Goal: Information Seeking & Learning: Learn about a topic

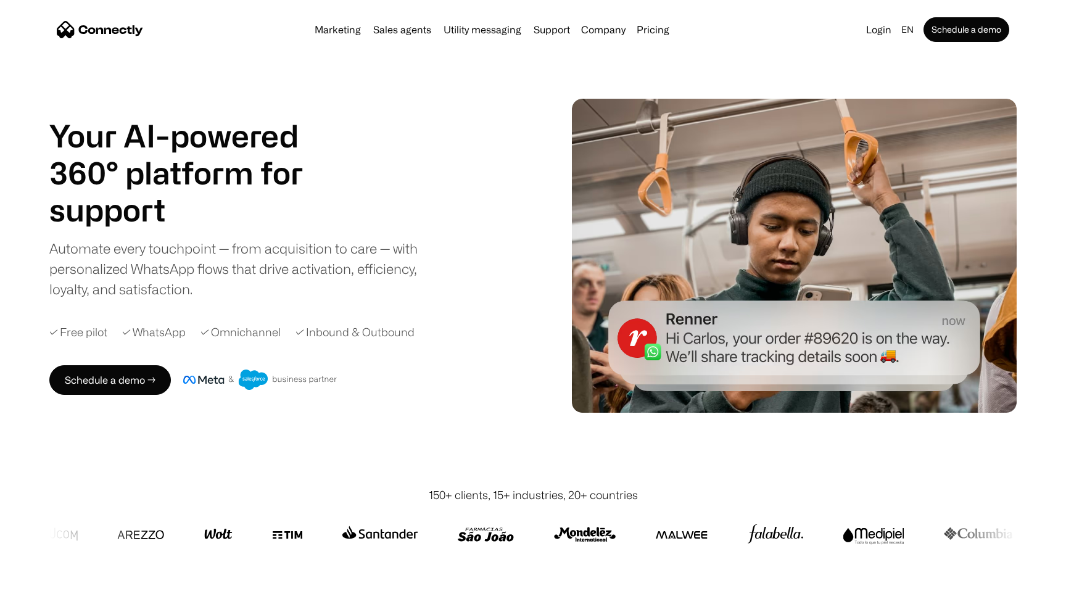
click at [392, 381] on div "Schedule a demo →" at bounding box center [300, 380] width 503 height 30
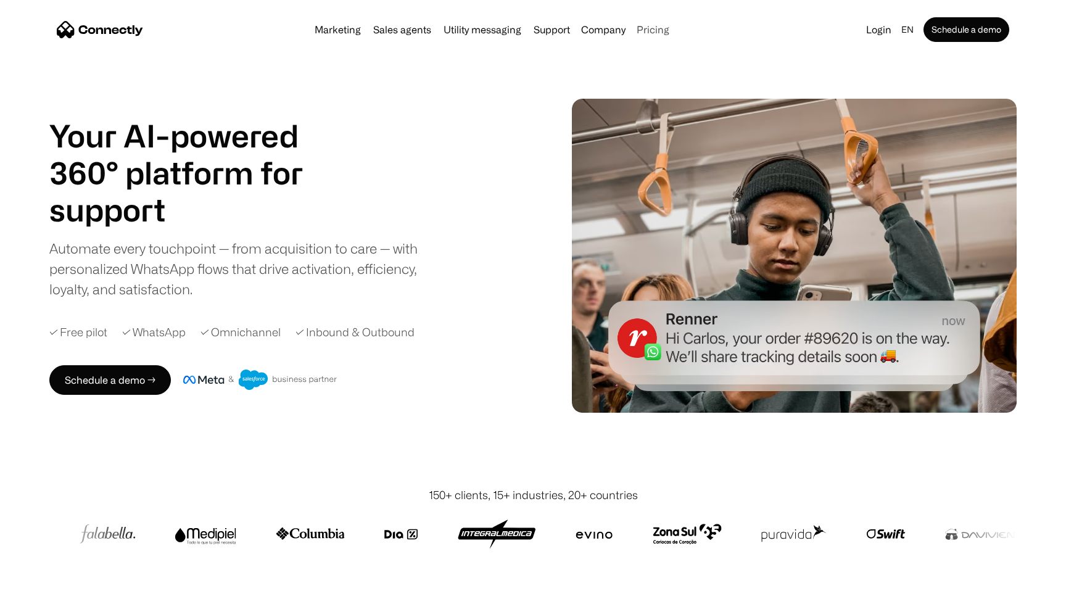
click at [654, 30] on link "Pricing" at bounding box center [653, 30] width 43 height 10
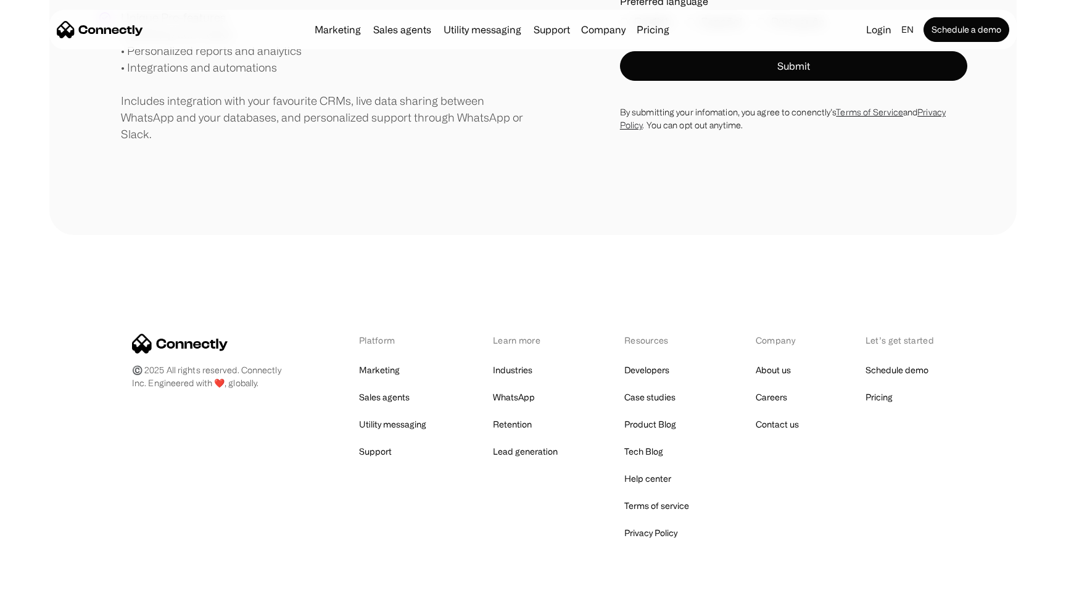
scroll to position [438, 0]
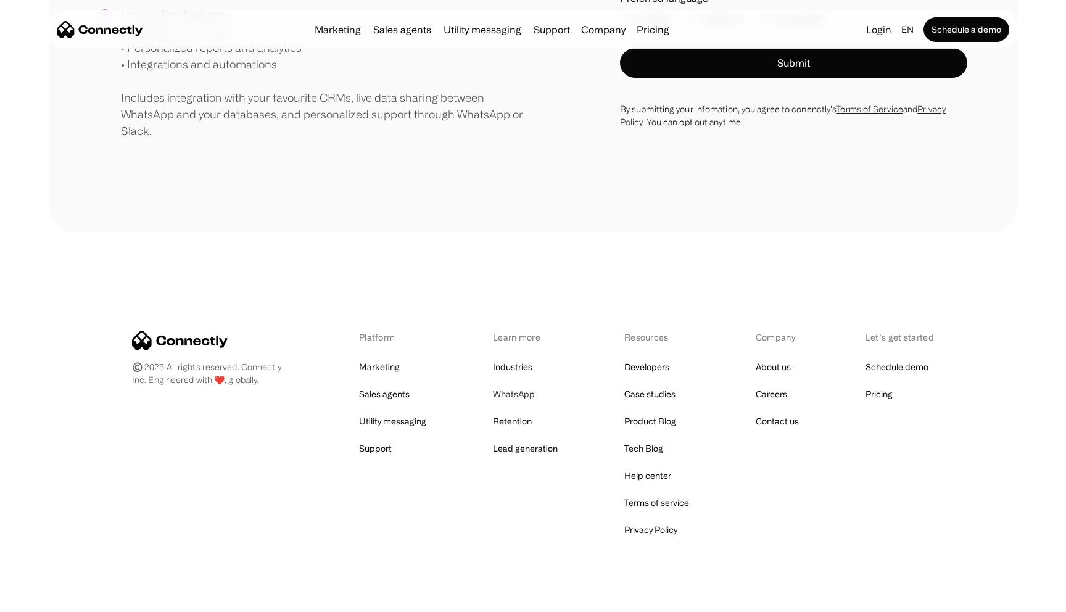
click at [519, 400] on link "WhatsApp" at bounding box center [514, 394] width 42 height 17
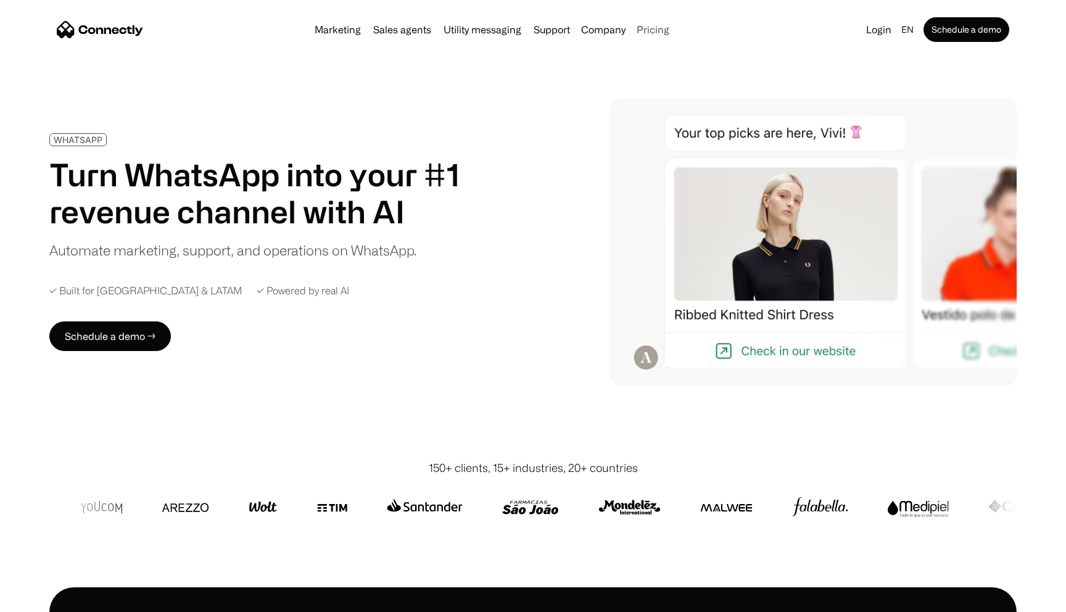
click at [664, 30] on link "Pricing" at bounding box center [653, 30] width 43 height 10
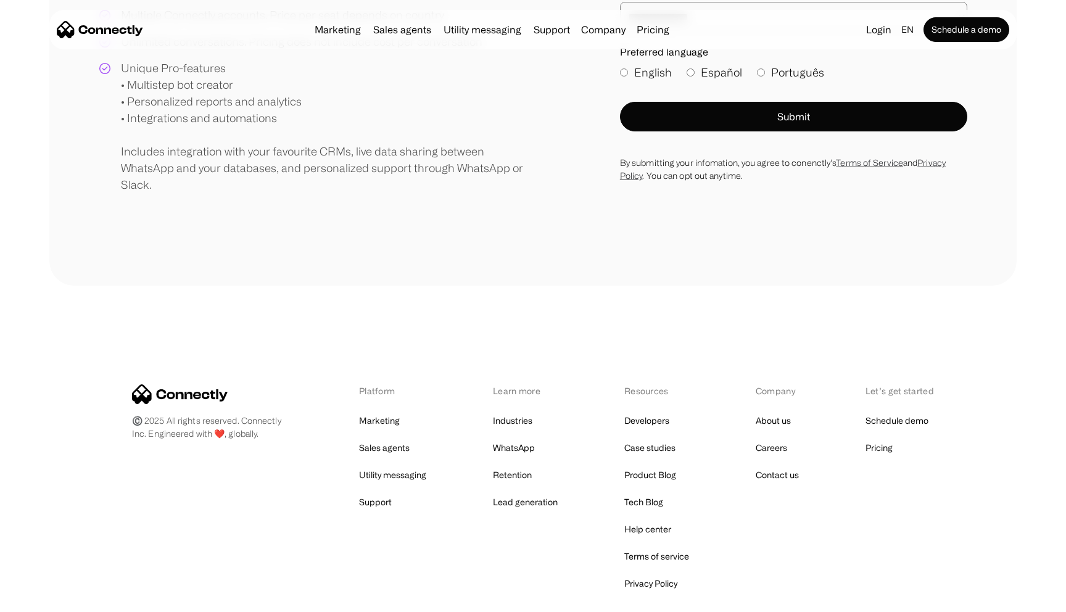
scroll to position [463, 0]
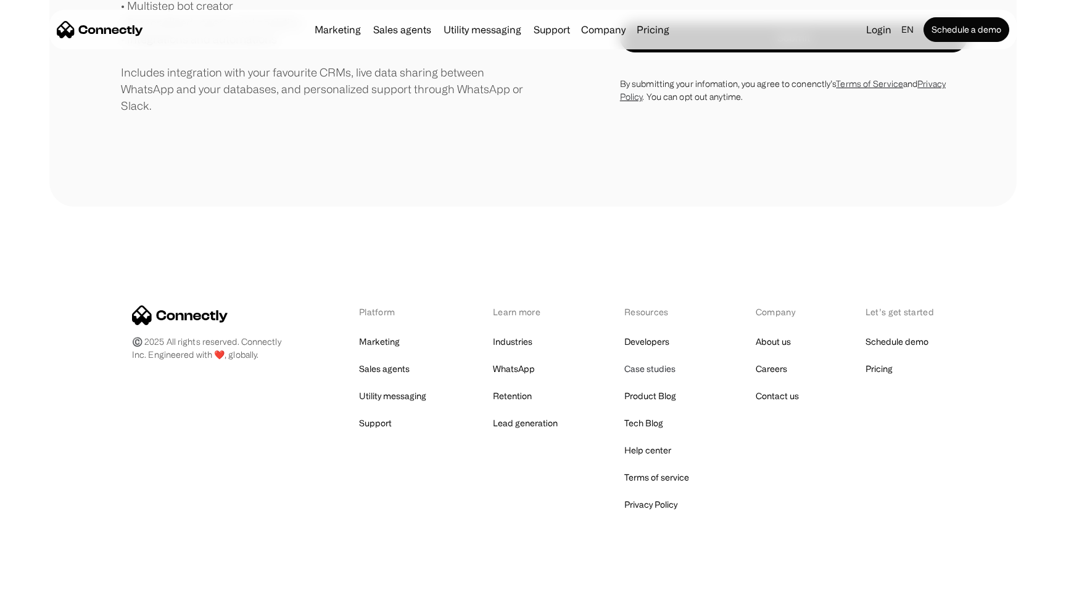
click at [653, 376] on link "Case studies" at bounding box center [649, 368] width 51 height 17
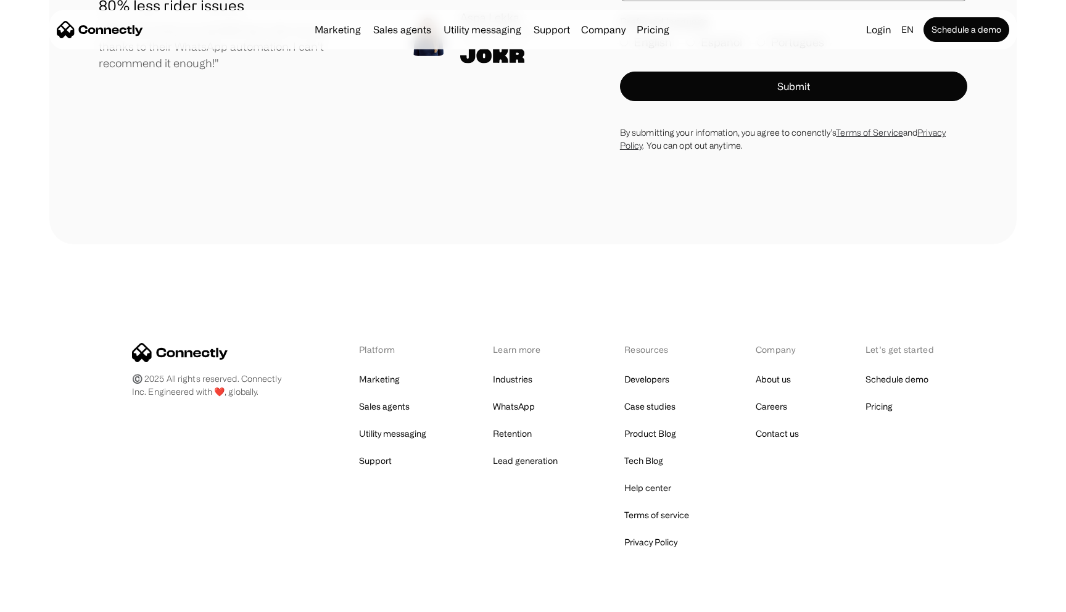
scroll to position [949, 0]
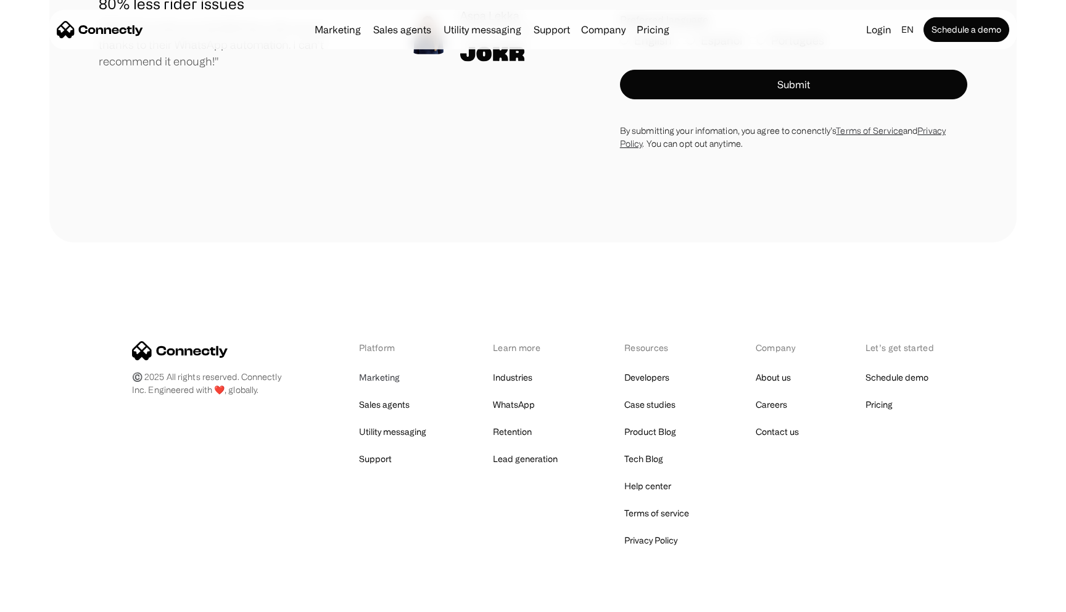
click at [384, 375] on link "Marketing" at bounding box center [379, 377] width 41 height 17
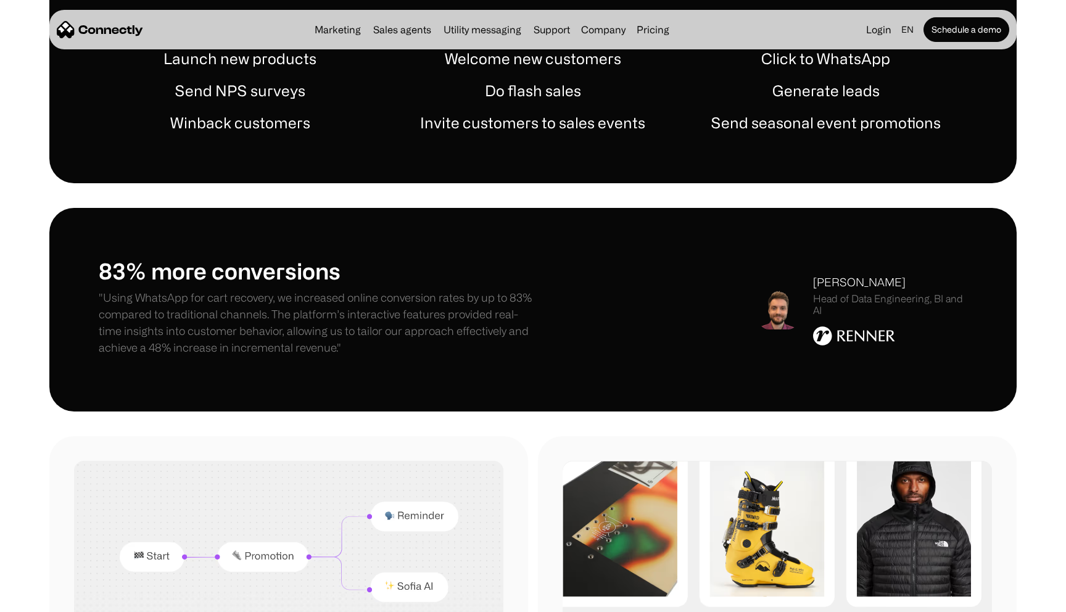
scroll to position [785, 0]
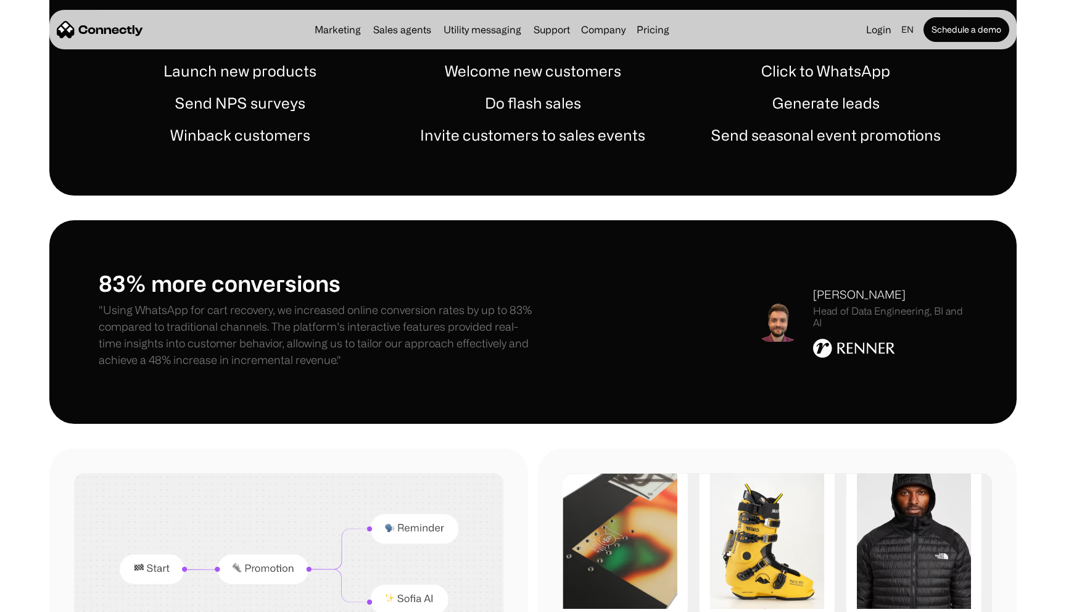
click at [804, 68] on h1 "Click to WhatsApp" at bounding box center [825, 71] width 129 height 22
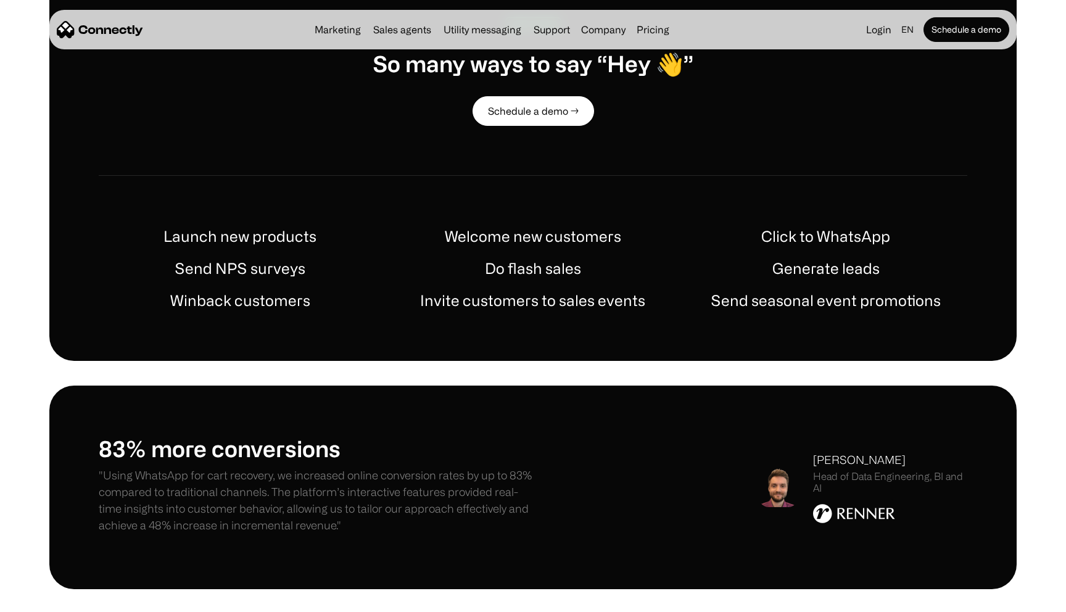
scroll to position [359, 0]
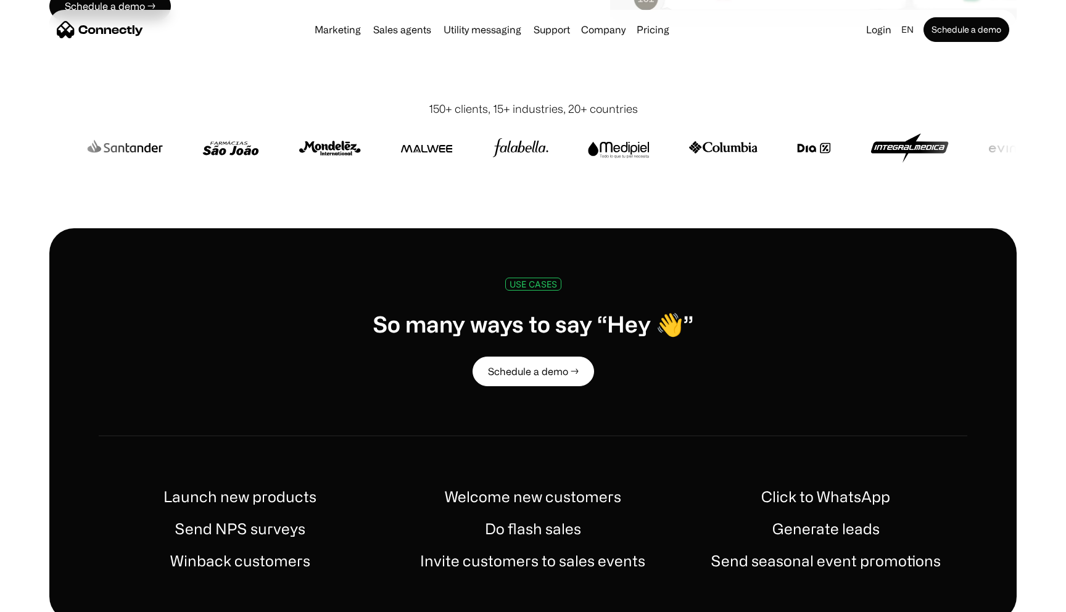
click at [129, 31] on img "home" at bounding box center [100, 29] width 86 height 17
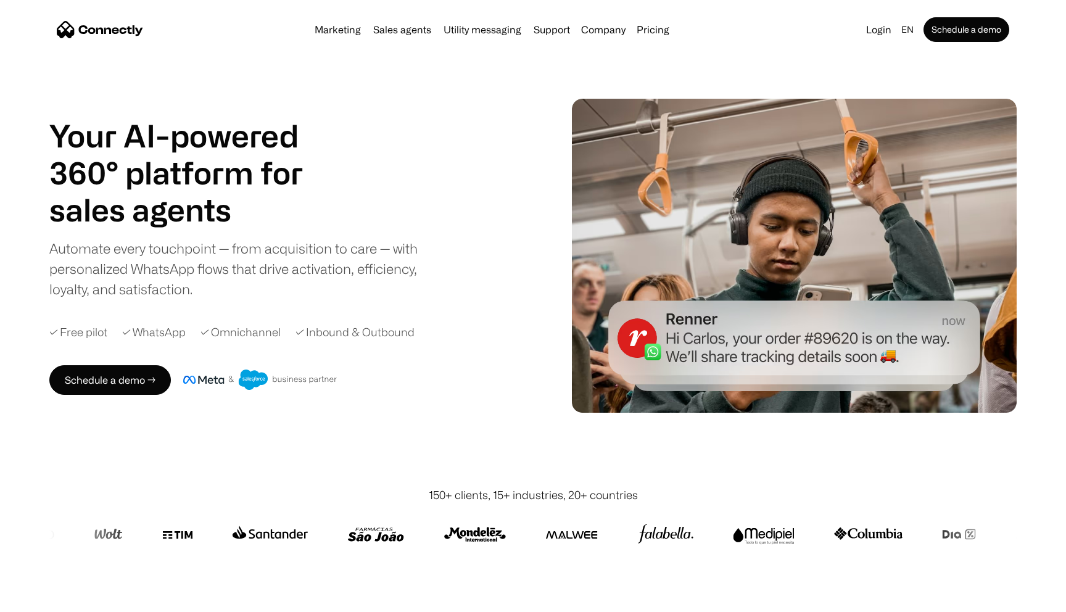
click at [450, 370] on div "Schedule a demo →" at bounding box center [300, 380] width 503 height 30
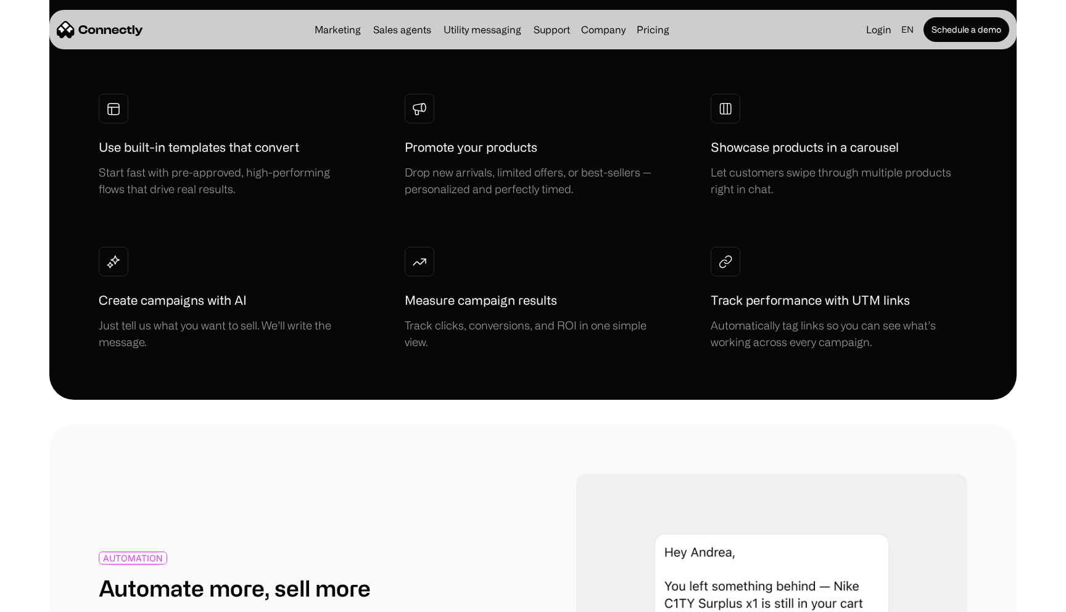
scroll to position [1019, 0]
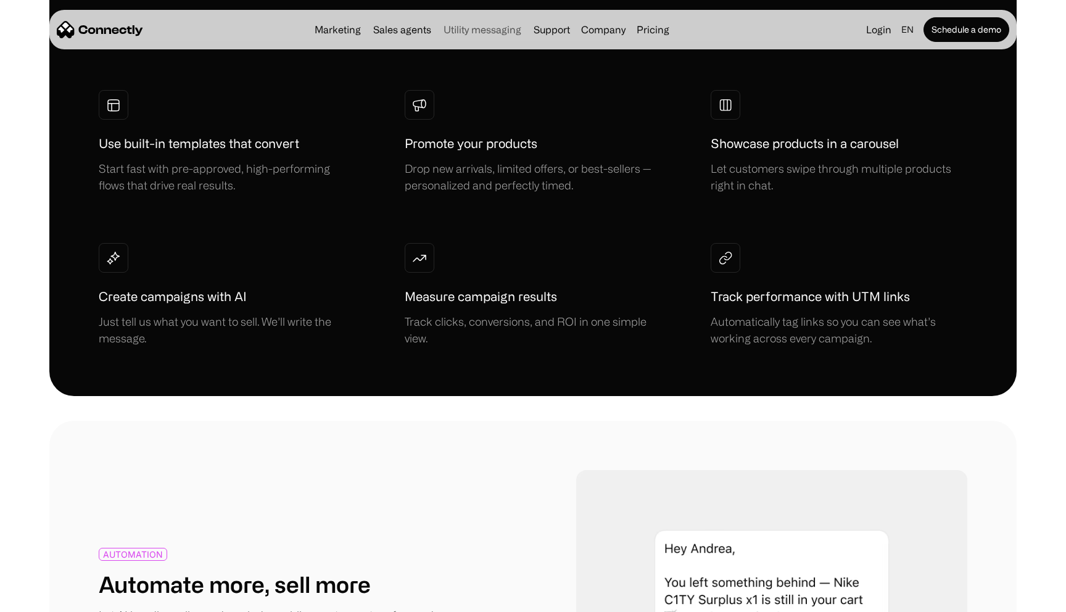
click at [467, 32] on link "Utility messaging" at bounding box center [483, 30] width 88 height 10
